Goal: Find contact information: Find contact information

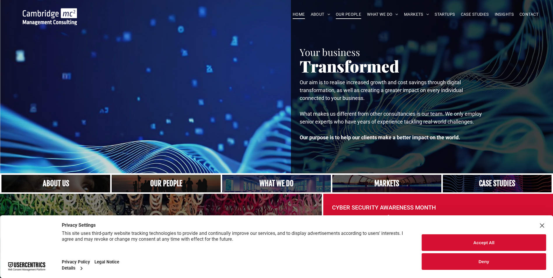
click at [340, 15] on span "OUR PEOPLE" at bounding box center [348, 14] width 25 height 9
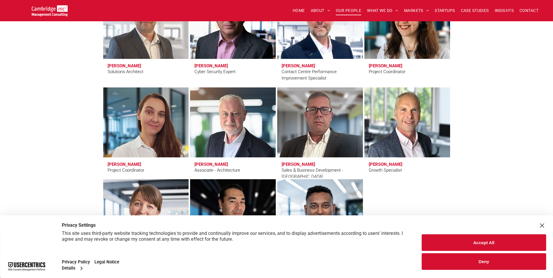
scroll to position [1895, 0]
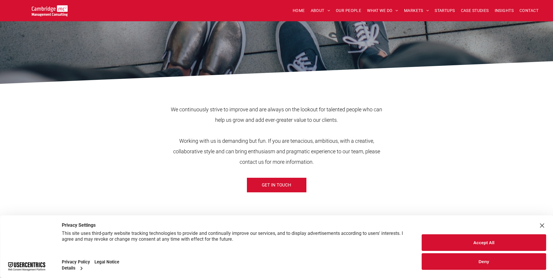
scroll to position [204, 0]
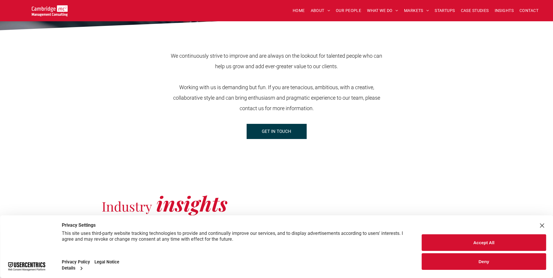
click at [277, 130] on span "GET IN TOUCH" at bounding box center [276, 131] width 29 height 15
